Goal: Book appointment/travel/reservation

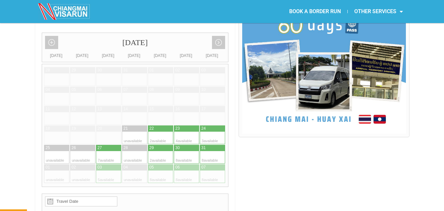
scroll to position [197, 0]
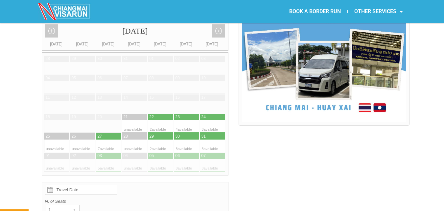
click at [159, 159] on div at bounding box center [154, 165] width 13 height 12
type input "[DATE]"
radio input "true"
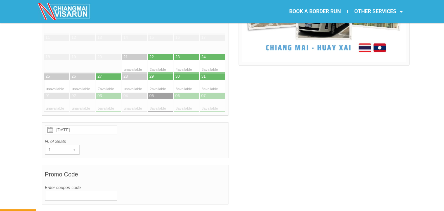
scroll to position [255, 0]
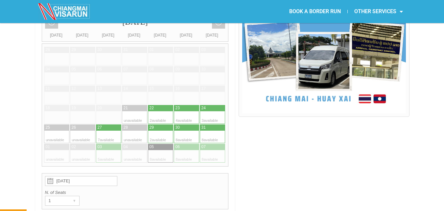
scroll to position [222, 0]
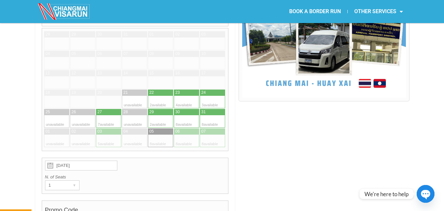
click at [186, 109] on div at bounding box center [180, 112] width 13 height 6
type input "[DATE]"
radio input "true"
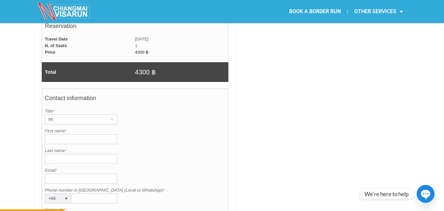
scroll to position [452, 0]
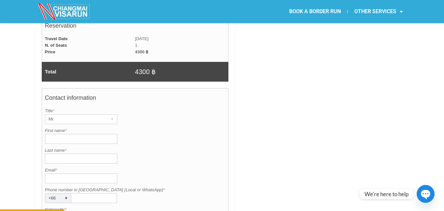
click at [101, 134] on input "First name *" at bounding box center [81, 139] width 72 height 10
type input "[PERSON_NAME]"
type input "chernikov"
type input "[PERSON_NAME][EMAIL_ADDRESS][DOMAIN_NAME]"
type input "89618869666"
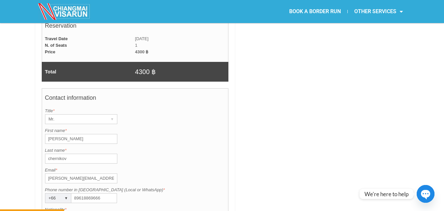
type input "[GEOGRAPHIC_DATA]"
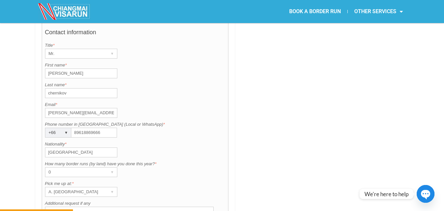
scroll to position [518, 0]
drag, startPoint x: 107, startPoint y: 115, endPoint x: 60, endPoint y: 118, distance: 47.1
click at [60, 121] on div "Phone number in [GEOGRAPHIC_DATA] (Local or WhatsApp) is required. Phone number…" at bounding box center [135, 129] width 181 height 16
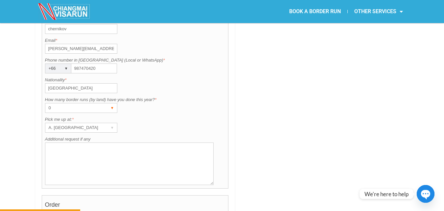
scroll to position [583, 0]
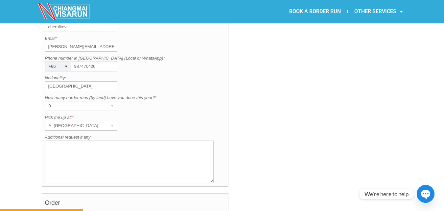
type input "987470420"
drag, startPoint x: 68, startPoint y: 68, endPoint x: 22, endPoint y: 66, distance: 46.1
type input "[PERSON_NAME]"
type input "Russian"
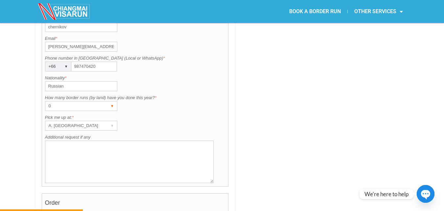
click at [86, 101] on div "0" at bounding box center [74, 105] width 59 height 9
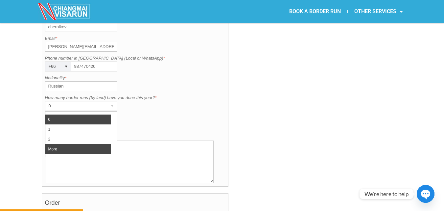
click at [80, 144] on li "More" at bounding box center [78, 149] width 66 height 10
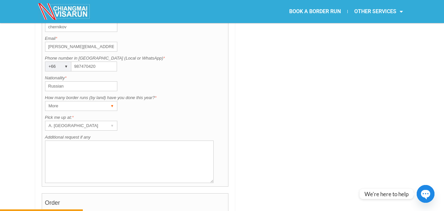
click at [103, 101] on div "More" at bounding box center [74, 105] width 59 height 9
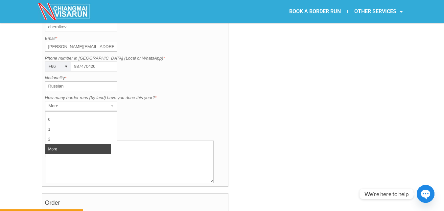
click at [84, 144] on li "More" at bounding box center [78, 149] width 66 height 10
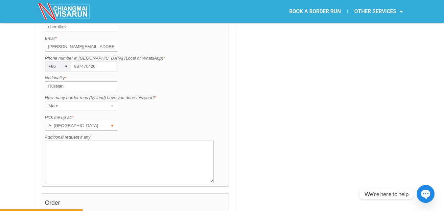
click at [112, 121] on div "▾" at bounding box center [112, 125] width 9 height 9
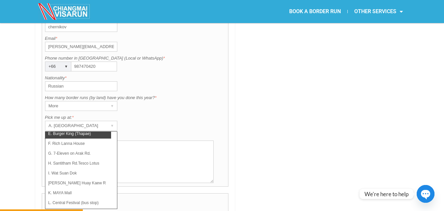
scroll to position [47, 0]
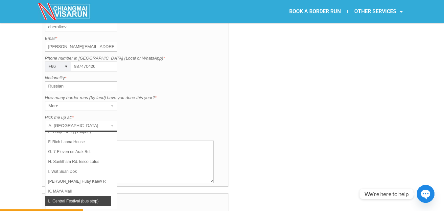
click at [98, 196] on li "L. Central Festival (bus stop)" at bounding box center [78, 201] width 66 height 10
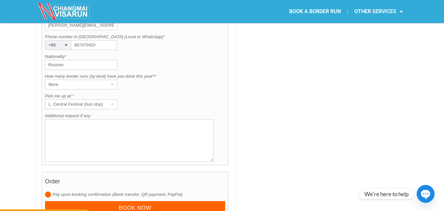
scroll to position [616, 0]
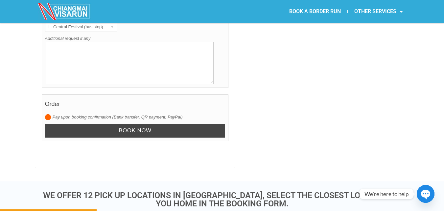
click at [170, 124] on input "Book now" at bounding box center [135, 131] width 181 height 14
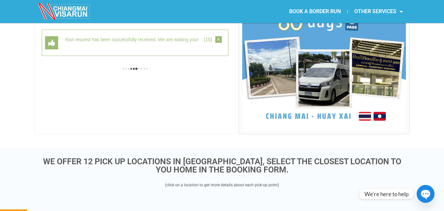
scroll to position [170, 0]
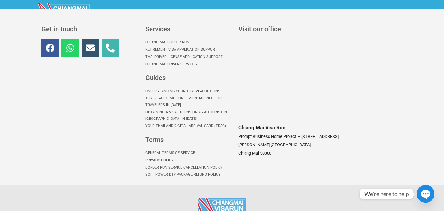
scroll to position [245, 0]
